Goal: Find specific page/section: Find specific page/section

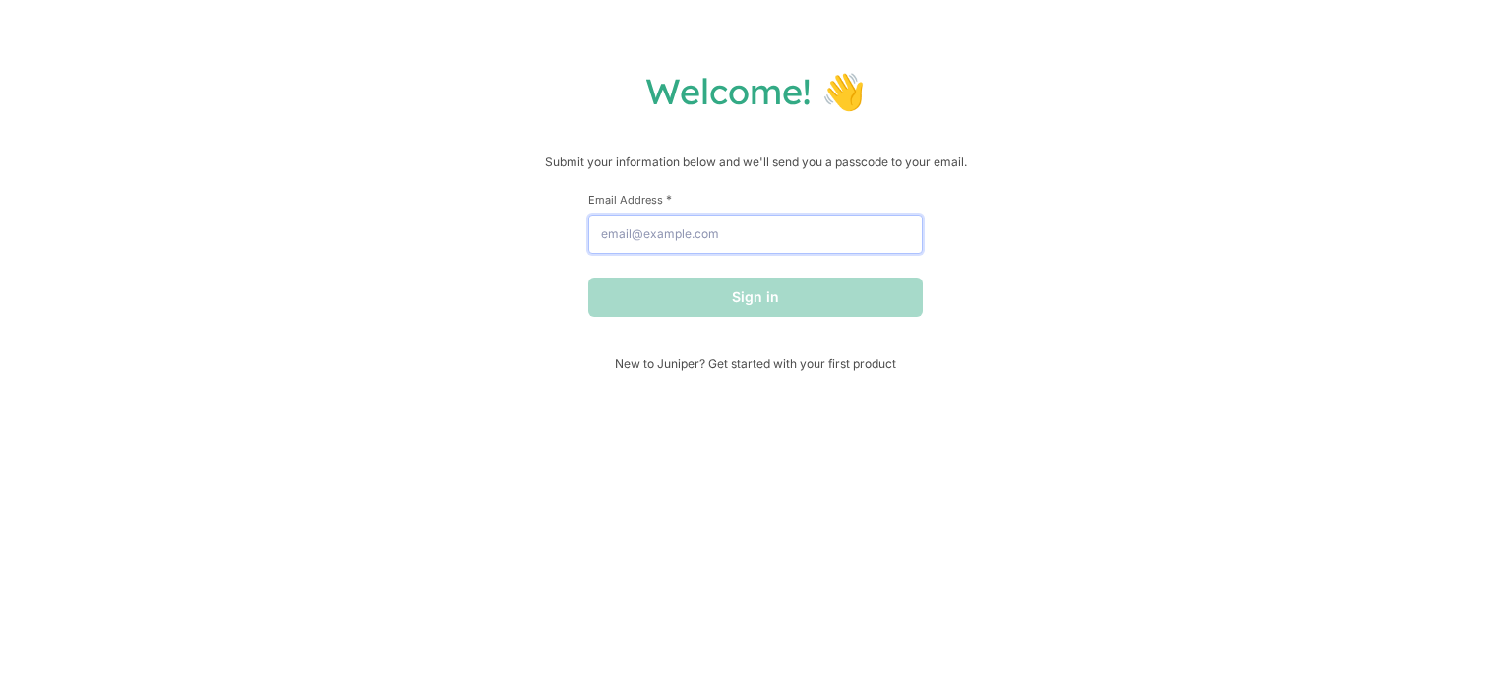
click at [762, 231] on input "Email Address *" at bounding box center [755, 233] width 334 height 39
type input "[EMAIL_ADDRESS][DOMAIN_NAME]"
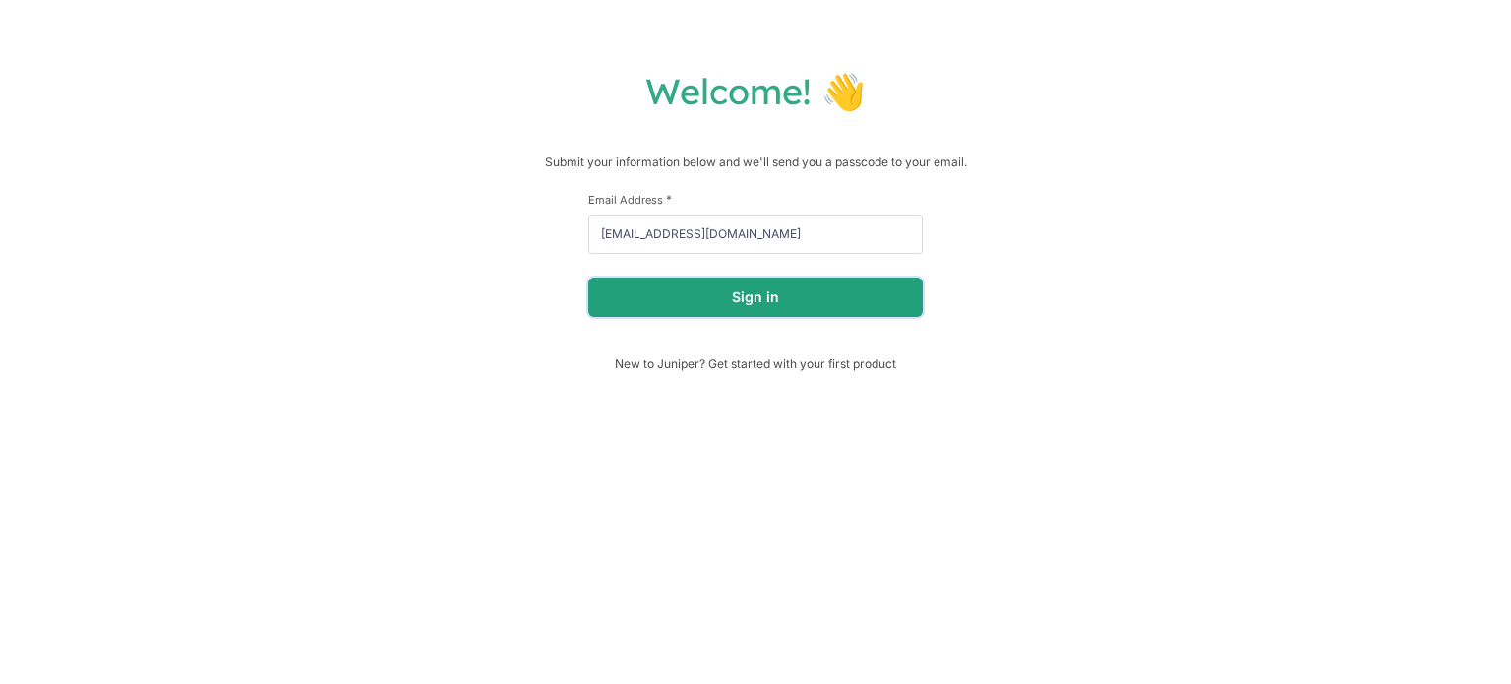
click at [719, 293] on button "Sign in" at bounding box center [755, 296] width 334 height 39
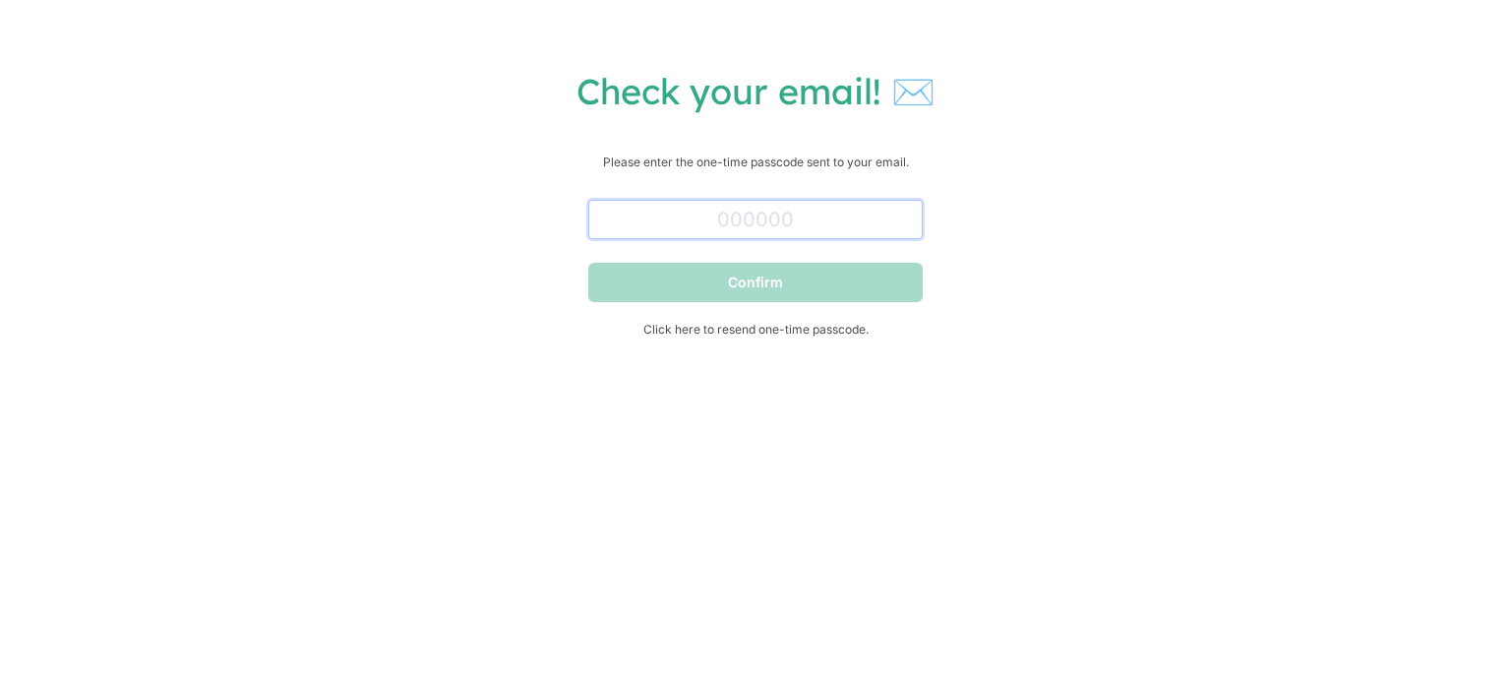
click at [751, 227] on input "text" at bounding box center [755, 219] width 334 height 39
paste input "671389"
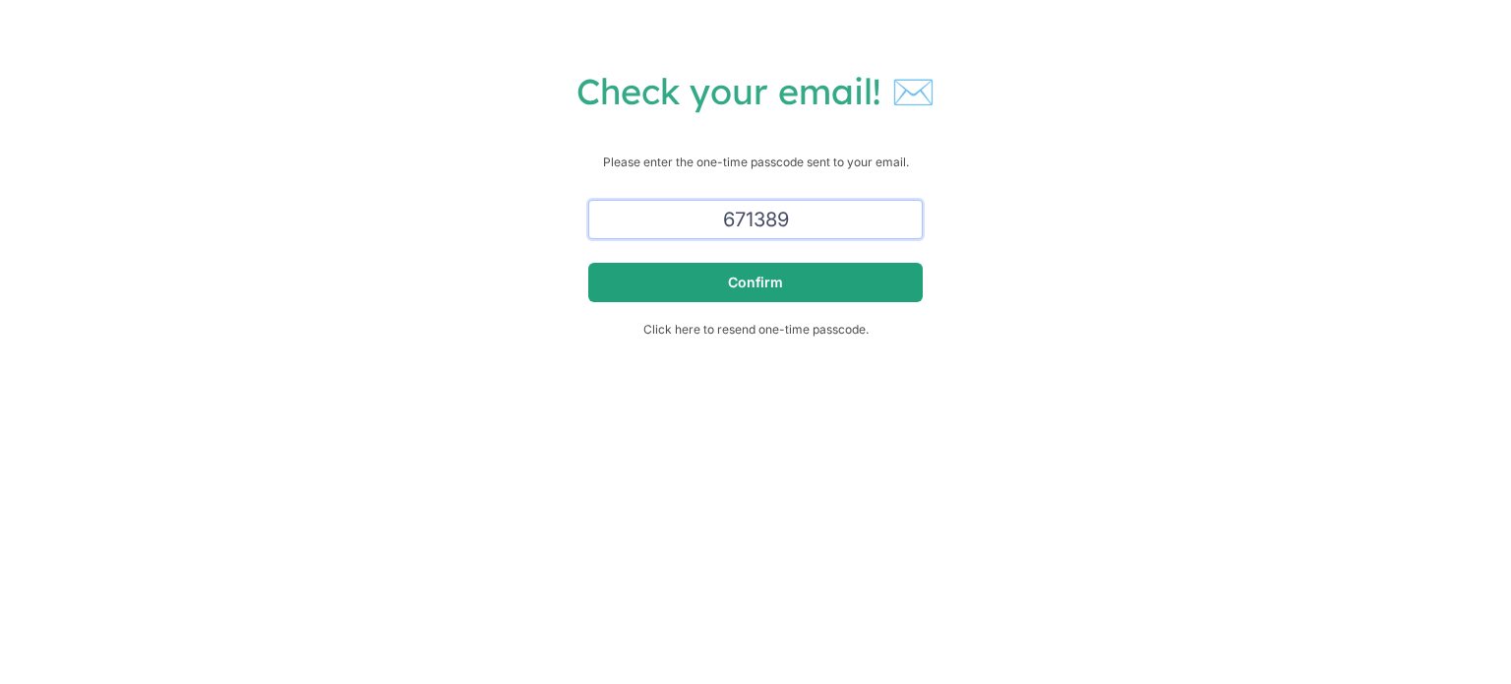
type input "671389"
click at [792, 287] on button "Confirm" at bounding box center [755, 282] width 334 height 39
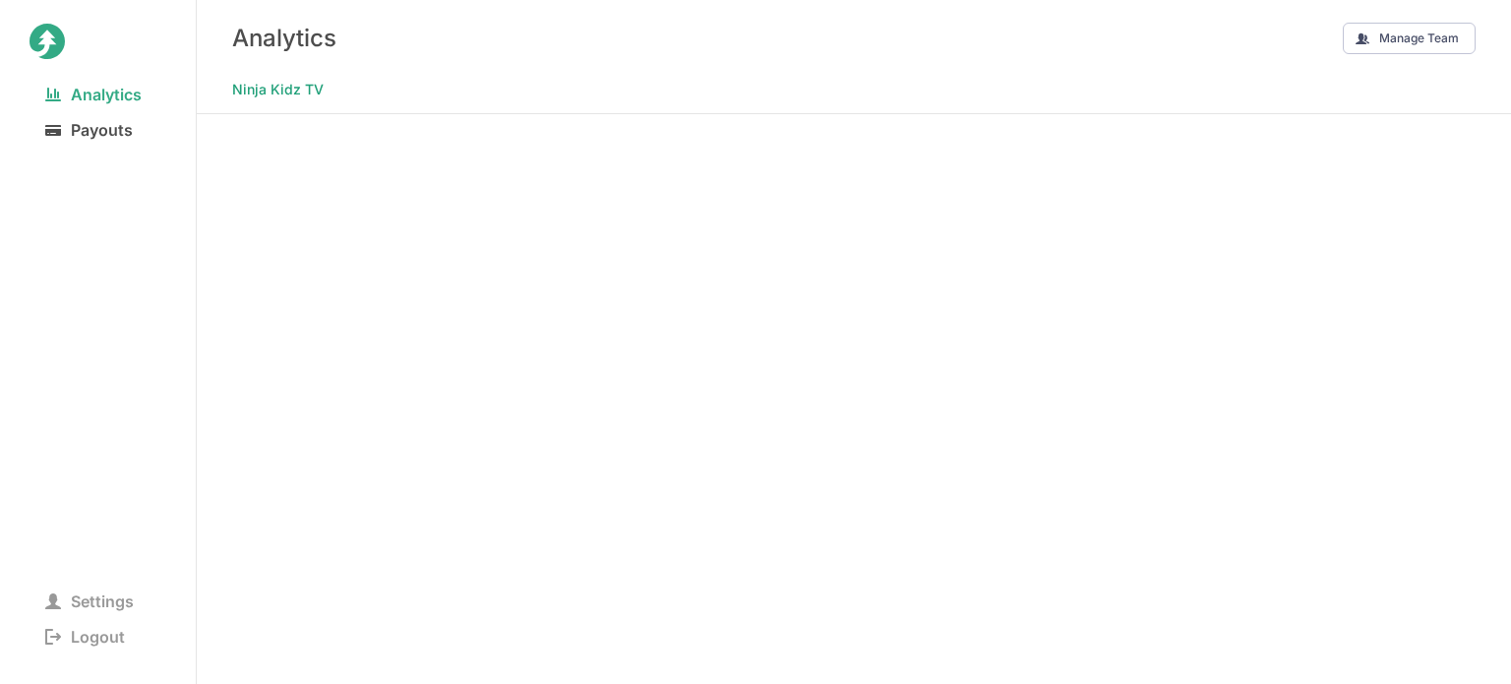
click at [114, 134] on span "Payouts" at bounding box center [89, 130] width 119 height 28
